Goal: Transaction & Acquisition: Obtain resource

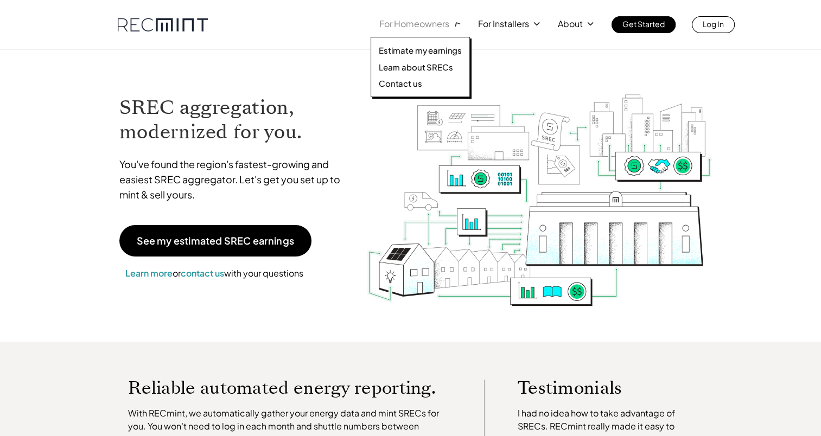
click at [422, 28] on p "For Homeowners" at bounding box center [414, 23] width 70 height 15
click at [423, 46] on p "Estimate my earnings" at bounding box center [420, 50] width 83 height 11
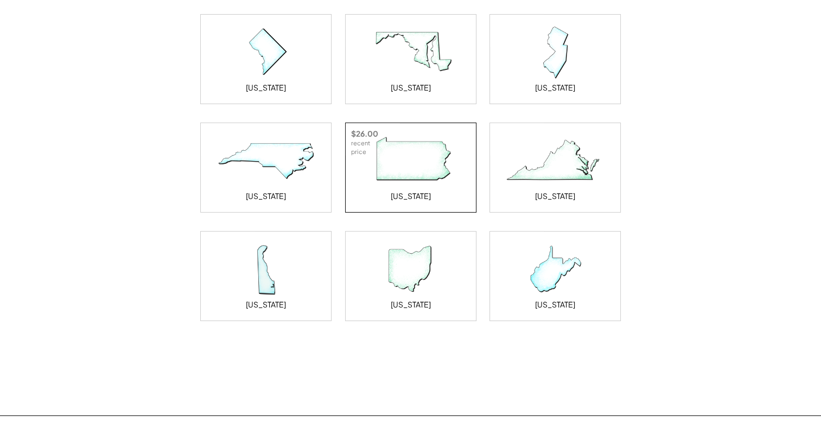
scroll to position [163, 0]
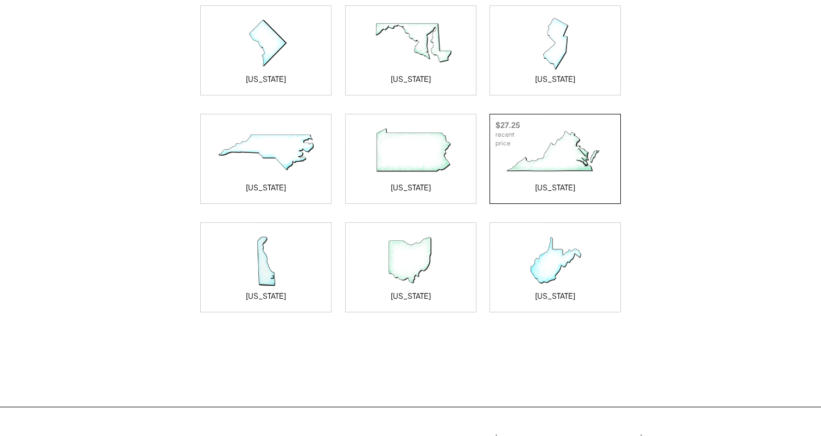
click at [550, 164] on img at bounding box center [555, 152] width 109 height 54
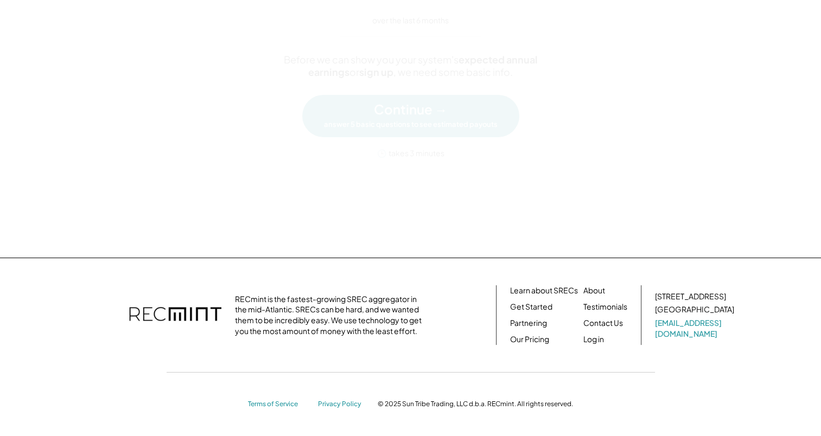
scroll to position [0, 0]
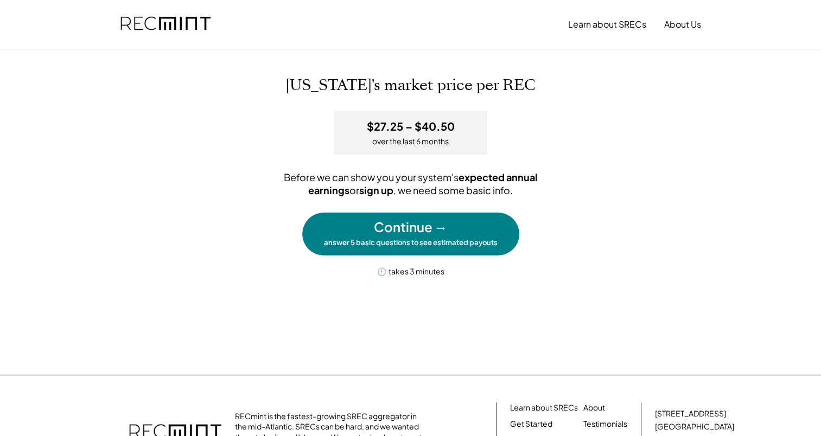
click at [415, 232] on div "Continue →" at bounding box center [411, 227] width 74 height 18
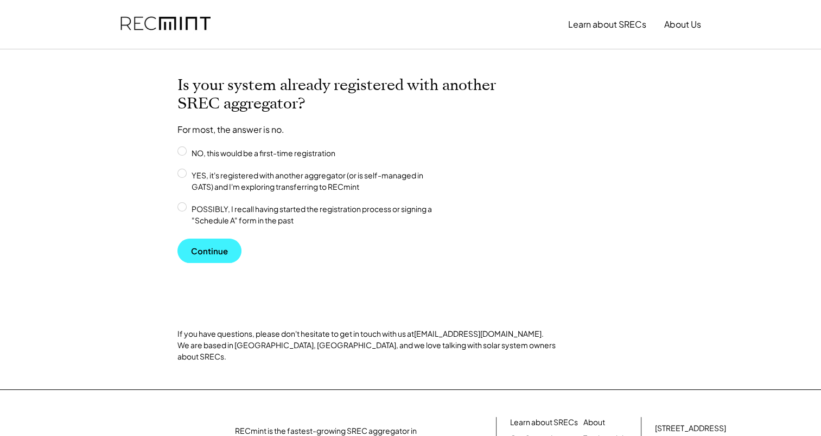
click at [216, 258] on button "Continue" at bounding box center [210, 251] width 64 height 24
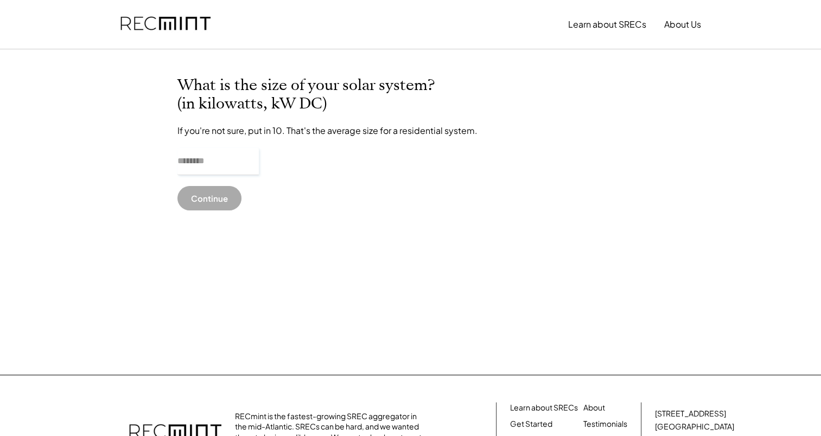
click at [199, 160] on input "input" at bounding box center [218, 161] width 81 height 27
drag, startPoint x: 182, startPoint y: 161, endPoint x: 176, endPoint y: 161, distance: 6.0
click at [176, 161] on div "What is the size of your solar system? (in kilowatts, kW DC) If you're not sure…" at bounding box center [411, 212] width 489 height 271
type input "******"
click at [363, 198] on div "What is the size of your solar system? (in kilowatts, kW DC) If you're not sure…" at bounding box center [411, 212] width 489 height 271
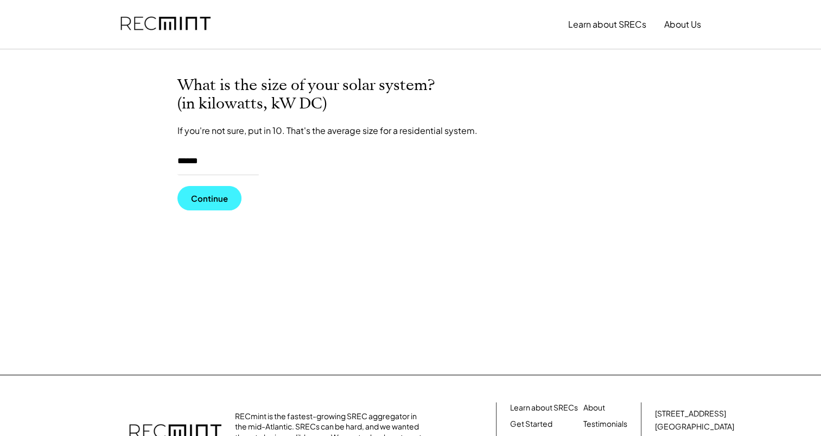
click at [218, 193] on button "Continue" at bounding box center [210, 198] width 64 height 24
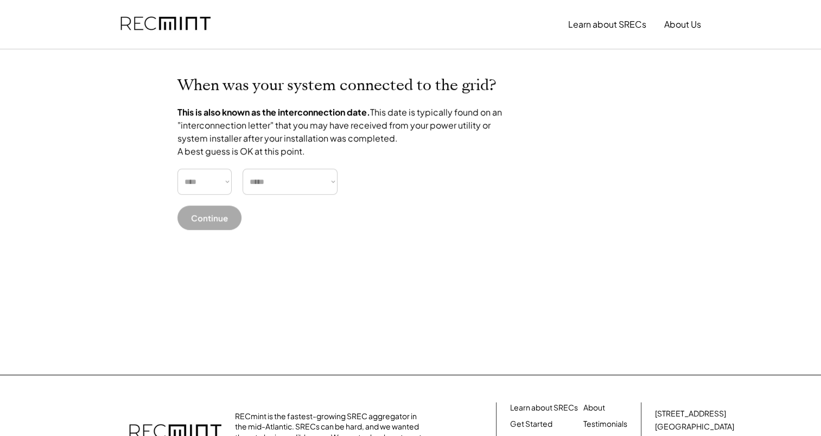
click at [221, 190] on select "**** **** **** **** **** **** **** **** **** **** **** **** **** **** ****" at bounding box center [205, 182] width 54 height 26
select select "****"
click at [178, 181] on select "**** **** **** **** **** **** **** **** **** **** **** **** **** **** ****" at bounding box center [205, 182] width 54 height 26
click at [274, 193] on select "***** ******* ******** ***** ***** *** **** **** ****** ********* ******* *****…" at bounding box center [290, 182] width 95 height 26
select select "**********"
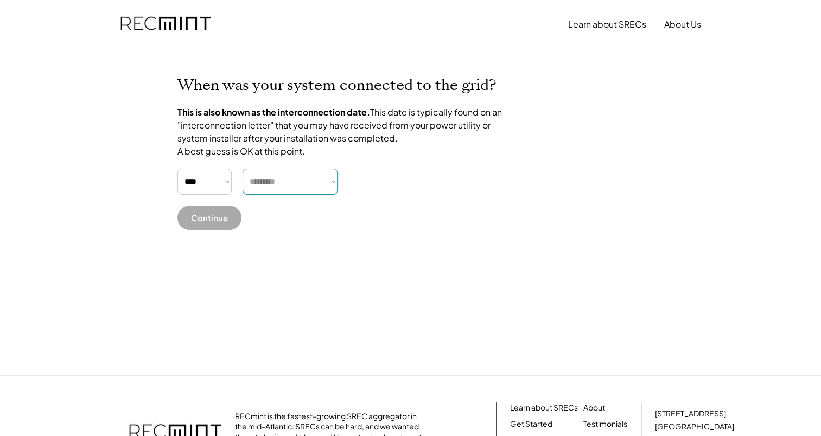
click at [243, 181] on select "***** ******* ******** ***** ***** *** **** **** ****** ********* ******* *****…" at bounding box center [290, 182] width 95 height 26
click at [213, 230] on button "Continue" at bounding box center [210, 218] width 64 height 24
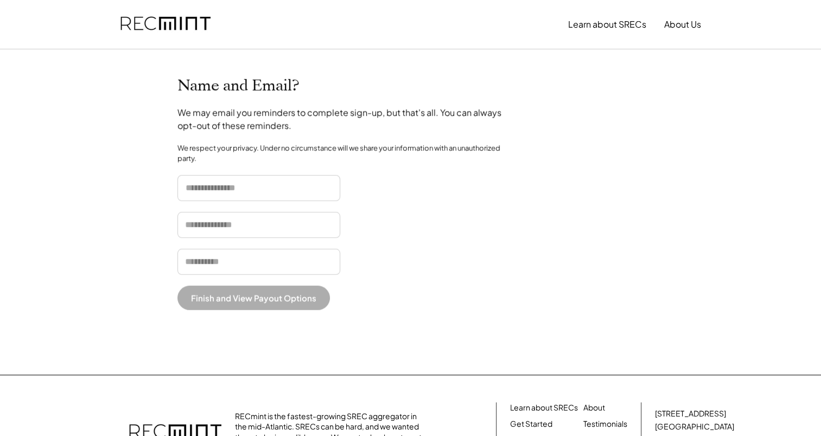
click at [230, 178] on input "input" at bounding box center [259, 188] width 163 height 26
type input "*"
click at [189, 223] on input "input" at bounding box center [259, 225] width 163 height 26
type input "*"
click at [193, 261] on input "email" at bounding box center [259, 262] width 163 height 26
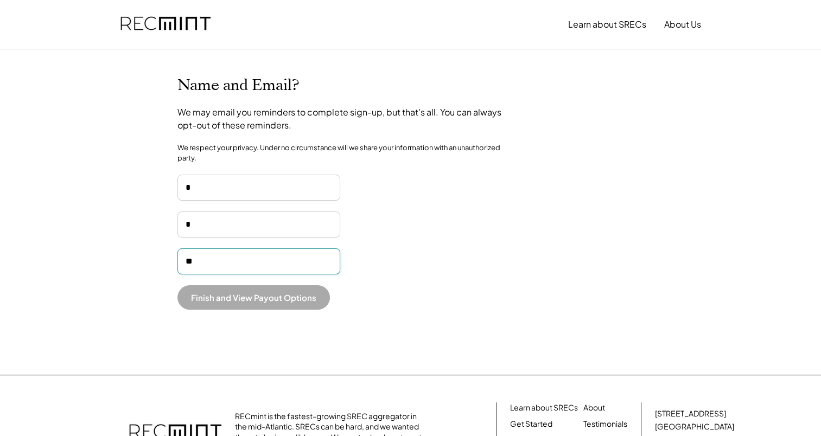
type input "**********"
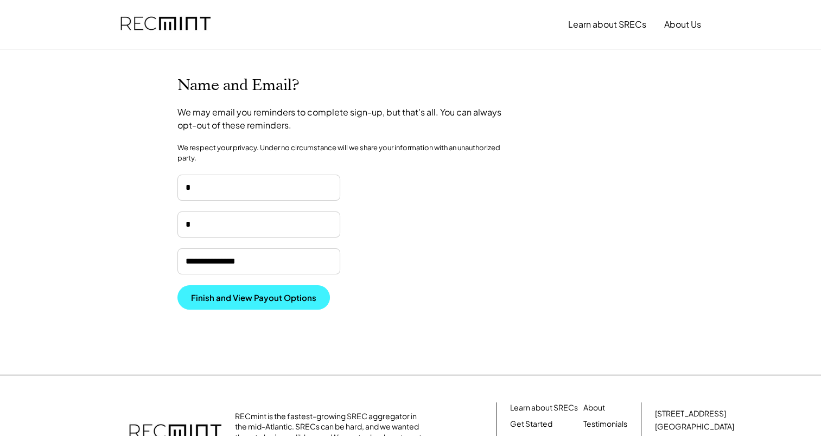
click at [200, 297] on button "Finish and View Payout Options" at bounding box center [254, 298] width 153 height 24
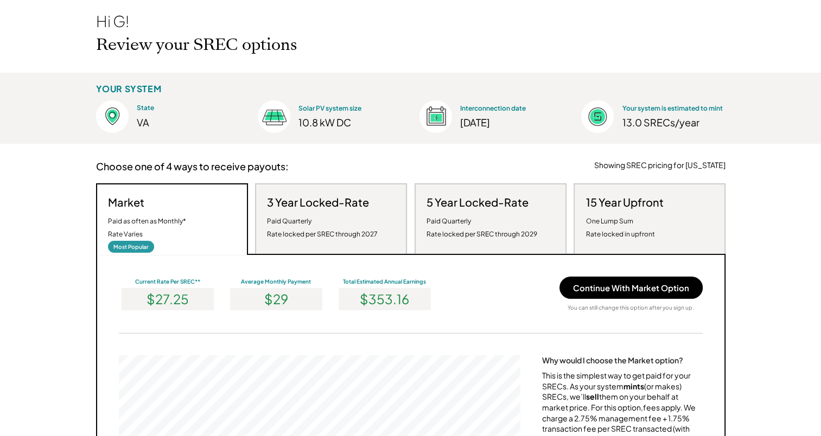
scroll to position [206, 402]
drag, startPoint x: 624, startPoint y: 124, endPoint x: 682, endPoint y: 125, distance: 58.1
click at [682, 125] on div "13.0 SRECs/year" at bounding box center [673, 122] width 103 height 12
drag, startPoint x: 682, startPoint y: 125, endPoint x: 796, endPoint y: 228, distance: 153.4
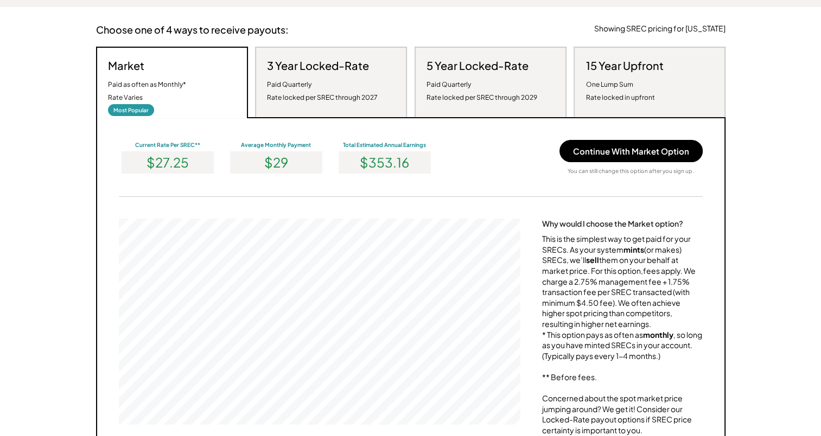
scroll to position [217, 0]
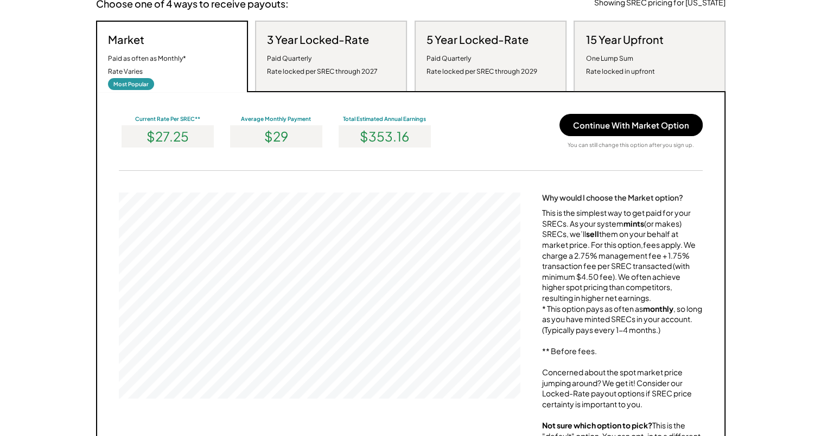
click at [630, 39] on h3 "15 Year Upfront" at bounding box center [625, 40] width 78 height 14
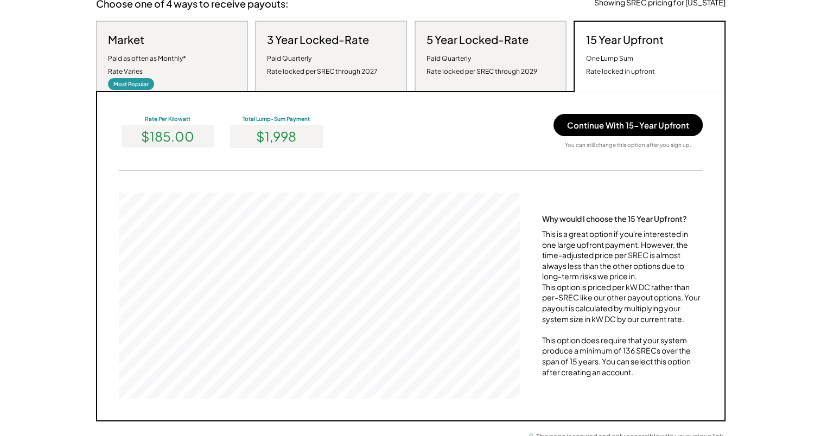
scroll to position [206, 402]
drag, startPoint x: 253, startPoint y: 135, endPoint x: 309, endPoint y: 140, distance: 56.7
click at [309, 140] on div "$1,998" at bounding box center [276, 136] width 92 height 22
drag, startPoint x: 309, startPoint y: 140, endPoint x: 376, endPoint y: 137, distance: 66.8
click at [376, 137] on div "Rate Per Kilowatt $185.00 Total Lump-Sum Payment $1,998 Continue With 15-Year U…" at bounding box center [411, 131] width 584 height 35
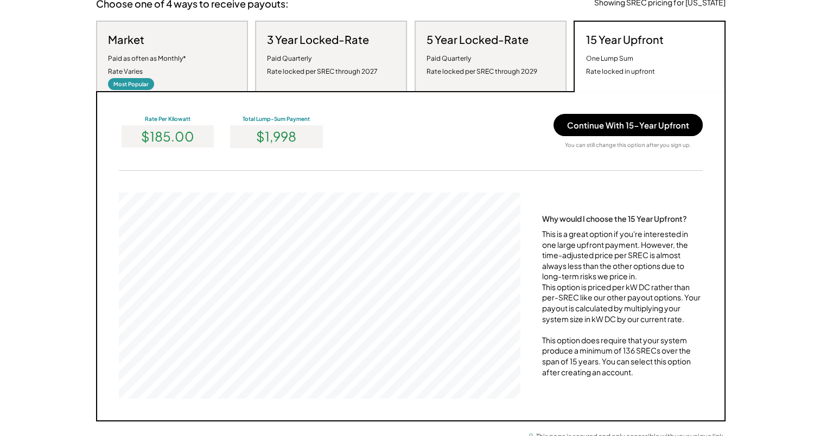
click at [178, 49] on div "Market Paid as often as Monthly* Rate Varies" at bounding box center [147, 56] width 78 height 46
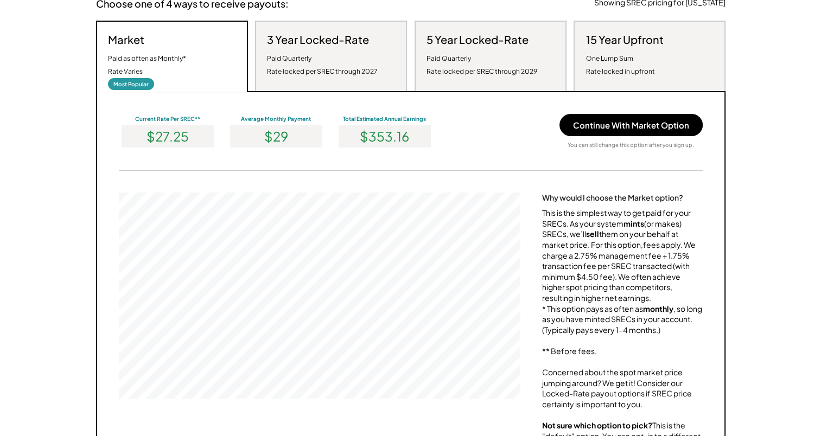
click at [617, 47] on div "15 Year Upfront One Lump Sum Rate locked in upfront" at bounding box center [625, 56] width 78 height 46
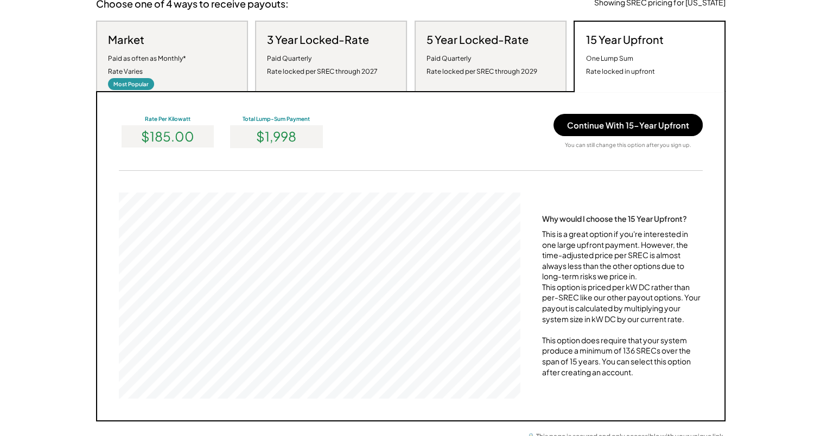
click at [318, 69] on div "Paid Quarterly Rate locked per SREC through 2027" at bounding box center [322, 65] width 111 height 26
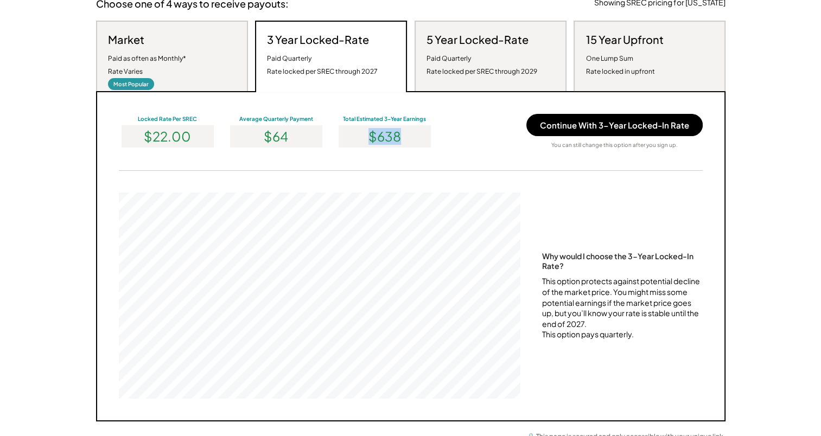
drag, startPoint x: 318, startPoint y: 69, endPoint x: 411, endPoint y: 143, distance: 118.3
click at [411, 143] on div "$638" at bounding box center [385, 136] width 92 height 22
drag, startPoint x: 411, startPoint y: 143, endPoint x: 486, endPoint y: 35, distance: 131.8
click at [486, 35] on h3 "5 Year Locked-Rate" at bounding box center [478, 40] width 102 height 14
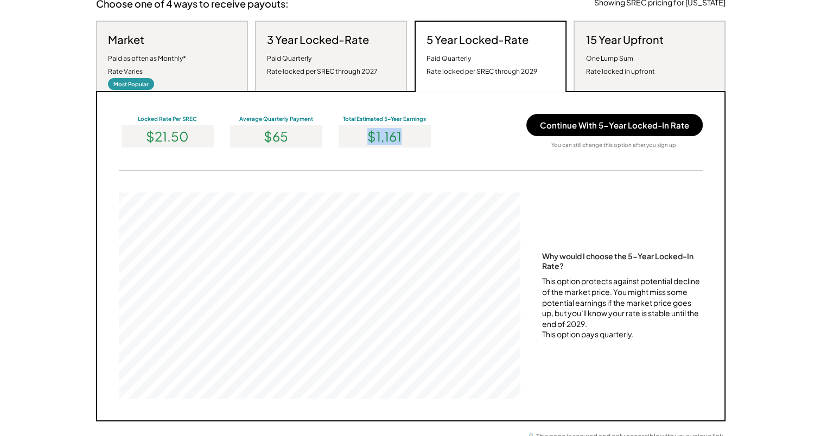
drag, startPoint x: 371, startPoint y: 138, endPoint x: 409, endPoint y: 139, distance: 38.0
click at [409, 139] on div "$1,161" at bounding box center [385, 136] width 92 height 22
drag, startPoint x: 409, startPoint y: 139, endPoint x: 474, endPoint y: 139, distance: 65.1
click at [474, 139] on div "Locked Rate Per SREC $21.50 Average Quarterly Payment $65 Total Estimated 5-Yea…" at bounding box center [411, 131] width 584 height 35
click at [490, 111] on div "Locked Rate Per SREC $21.50 Average Quarterly Payment $65 Total Estimated 5-Yea…" at bounding box center [411, 256] width 630 height 331
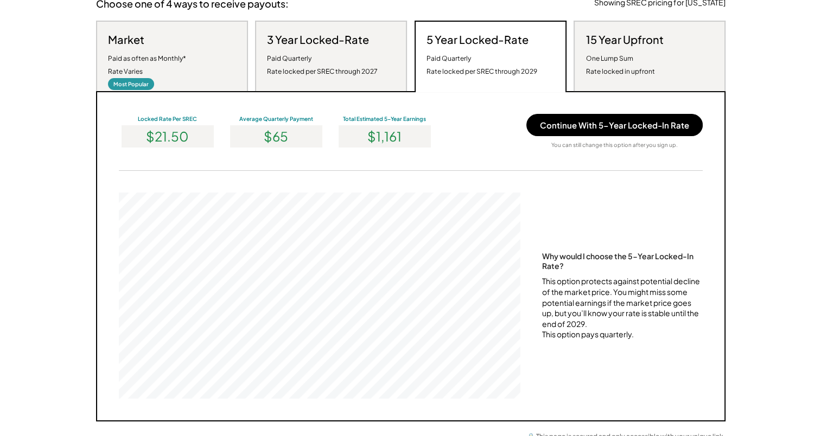
click at [626, 46] on h3 "15 Year Upfront" at bounding box center [625, 40] width 78 height 14
